Goal: Book appointment/travel/reservation

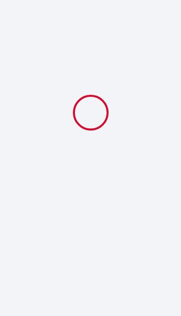
select select
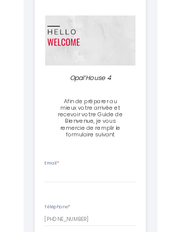
scroll to position [47, 0]
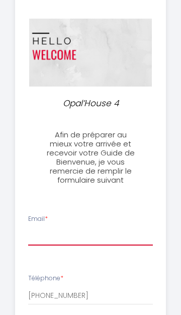
click at [95, 235] on input "Email *" at bounding box center [90, 237] width 125 height 18
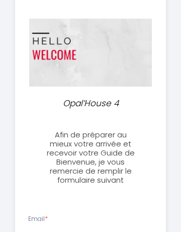
type input "[EMAIL_ADDRESS][DOMAIN_NAME]"
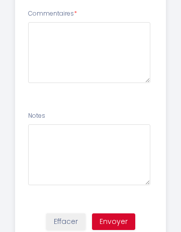
scroll to position [623, 0]
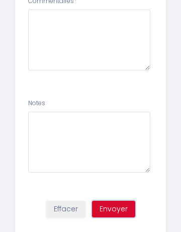
click at [117, 208] on button "Envoyer" at bounding box center [113, 209] width 43 height 17
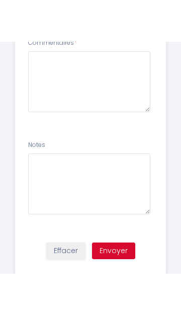
scroll to position [511, 0]
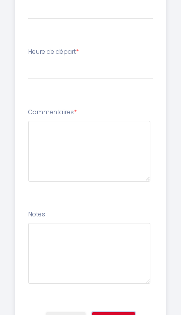
click at [114, 315] on button "Envoyer" at bounding box center [113, 320] width 43 height 17
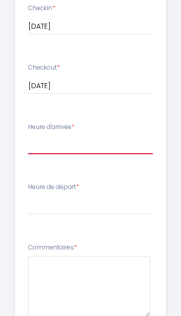
scroll to position [375, 0]
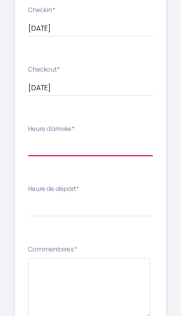
click at [85, 139] on select "17:00 17:30 18:00 18:30 19:00 19:30 20:00" at bounding box center [90, 146] width 125 height 19
select select "19:00"
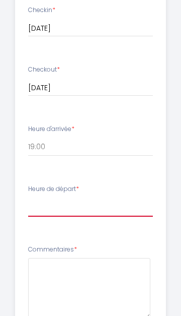
click at [95, 199] on select "00:00 00:30 01:00 01:30 02:00 02:30 03:00 03:30 04:00 04:30 05:00 05:30 06:00 0…" at bounding box center [90, 206] width 125 height 19
select select "11:00"
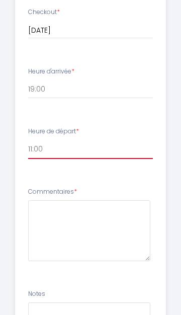
scroll to position [434, 0]
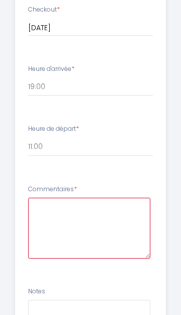
click at [91, 218] on textarea at bounding box center [89, 228] width 122 height 61
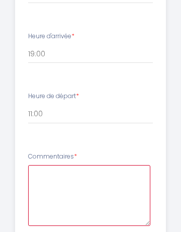
scroll to position [534, 0]
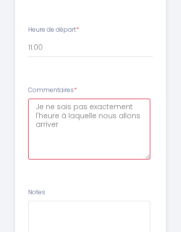
type textarea "Je ne sais pas exactement l'heure à laquelle nous allons arriver."
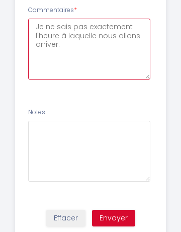
scroll to position [623, 0]
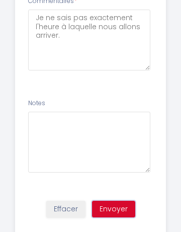
click at [119, 207] on button "Envoyer" at bounding box center [113, 209] width 43 height 17
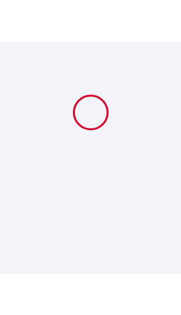
scroll to position [0, 0]
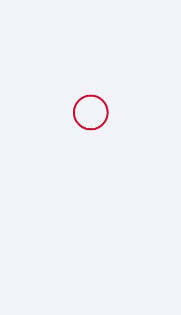
select select "19:00"
select select "11:00"
